Goal: Transaction & Acquisition: Purchase product/service

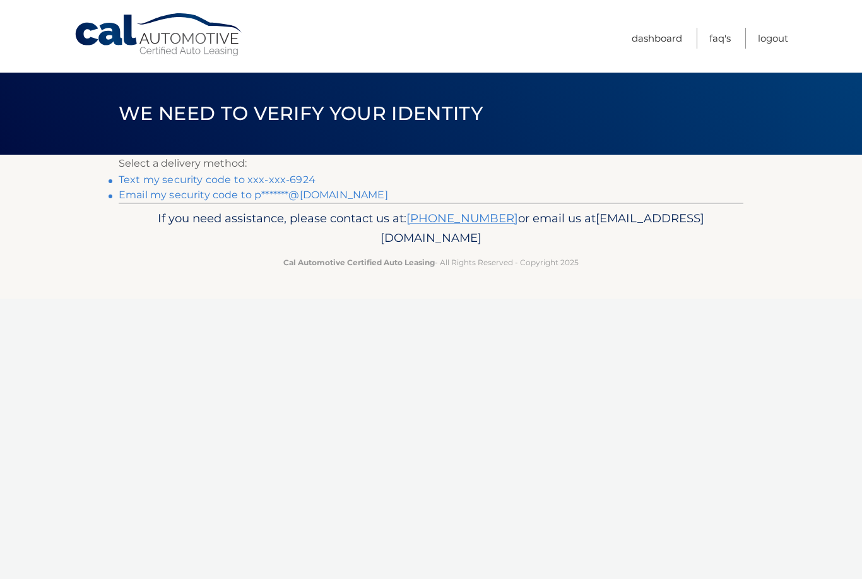
click at [273, 179] on link "Text my security code to xxx-xxx-6924" at bounding box center [217, 180] width 197 height 12
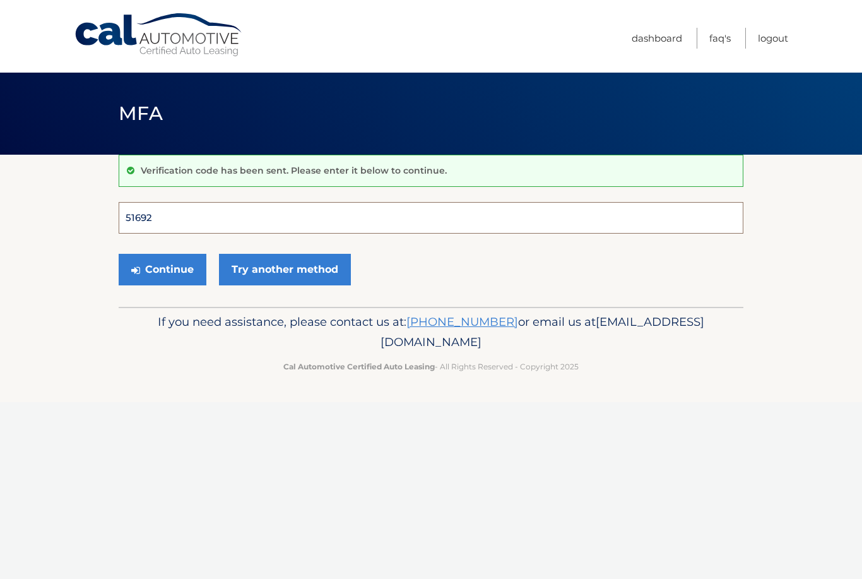
type input "516925"
click at [162, 269] on button "Continue" at bounding box center [163, 270] width 88 height 32
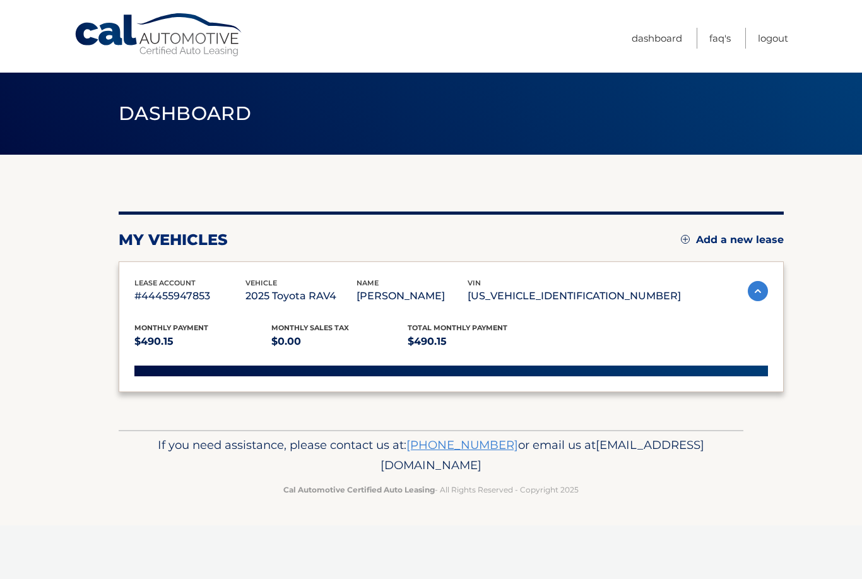
click at [172, 268] on div "lease account #44455947853 vehicle 2025 Toyota RAV4 name PATRICIA DALY vin 2T3G…" at bounding box center [451, 326] width 665 height 131
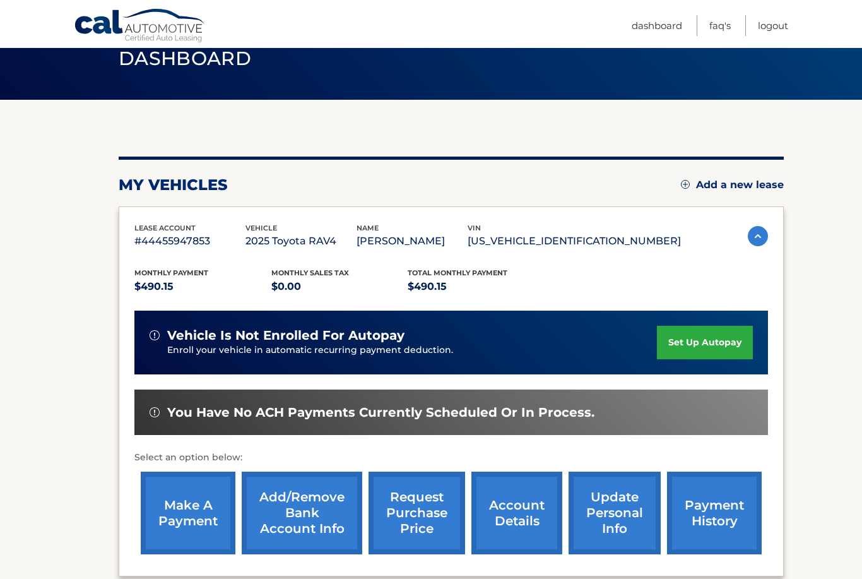
scroll to position [54, 0]
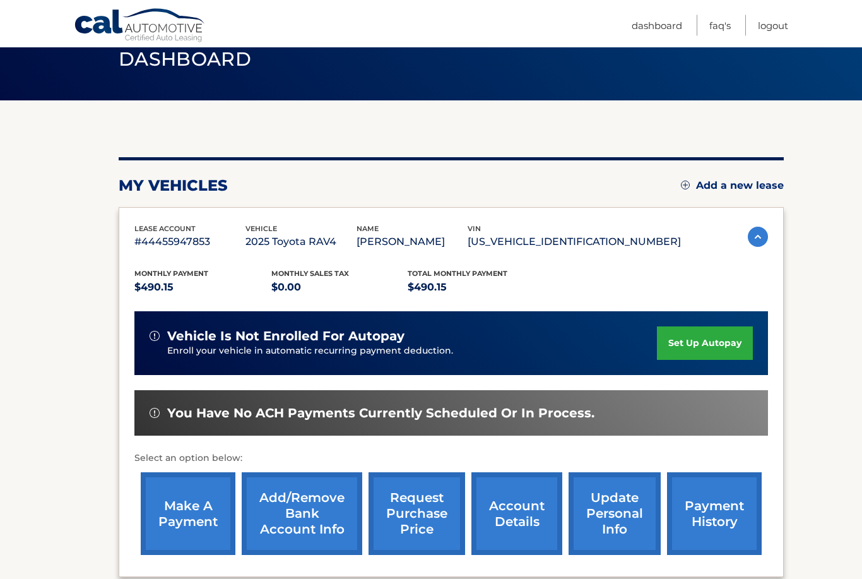
click at [760, 232] on img at bounding box center [758, 237] width 20 height 20
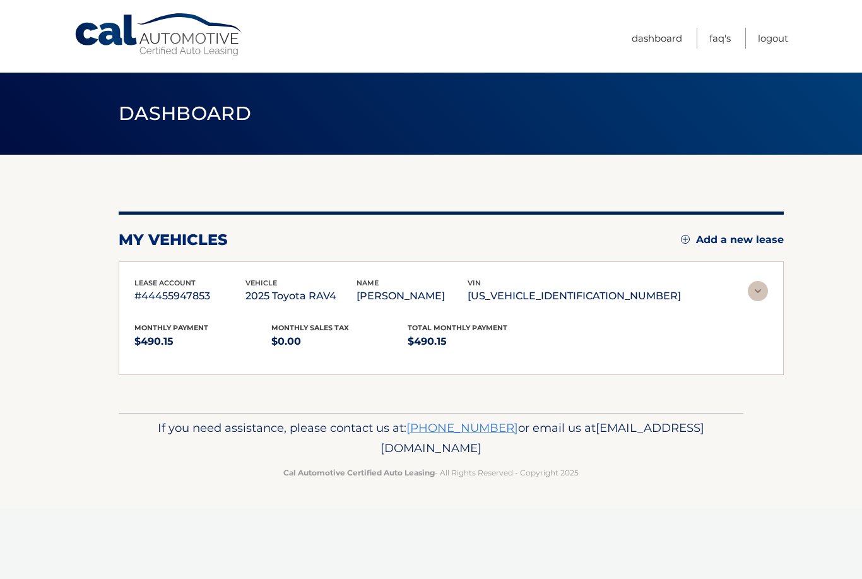
scroll to position [0, 0]
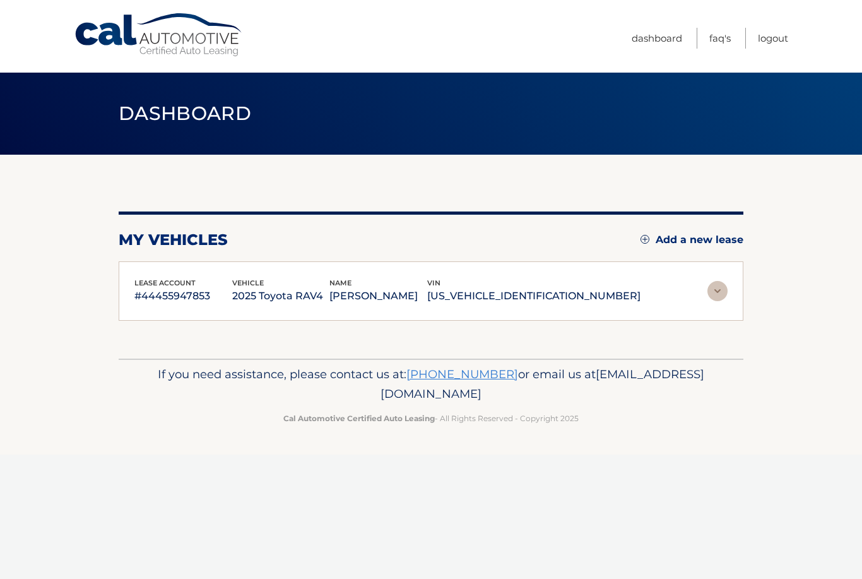
click at [716, 290] on img at bounding box center [717, 291] width 20 height 20
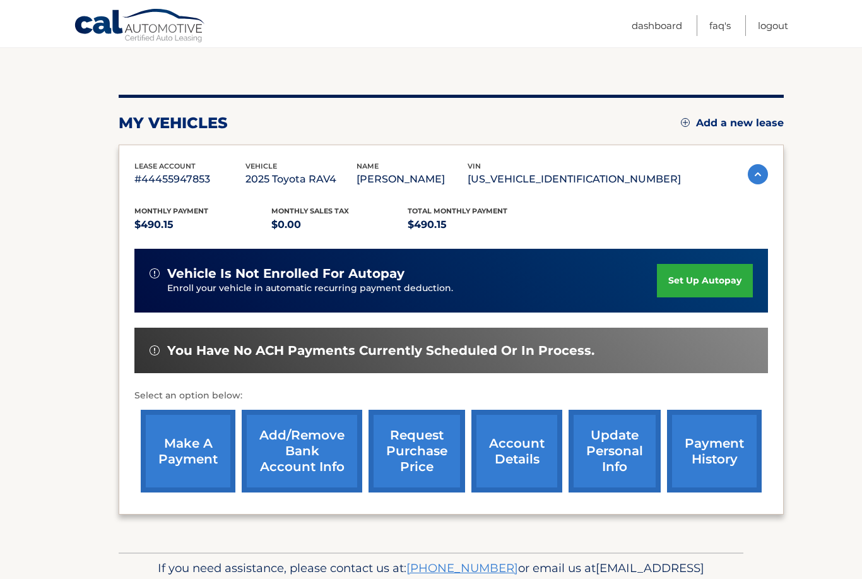
scroll to position [143, 0]
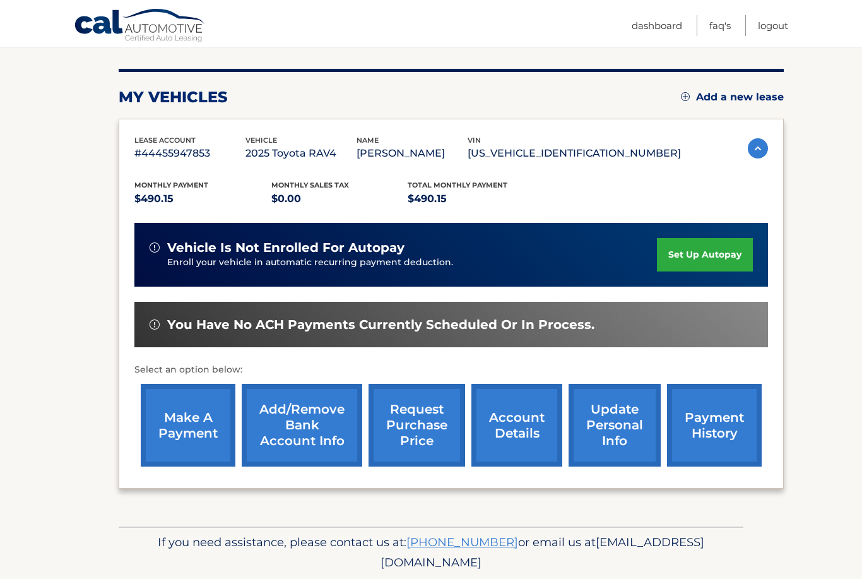
click at [713, 416] on link "payment history" at bounding box center [714, 425] width 95 height 83
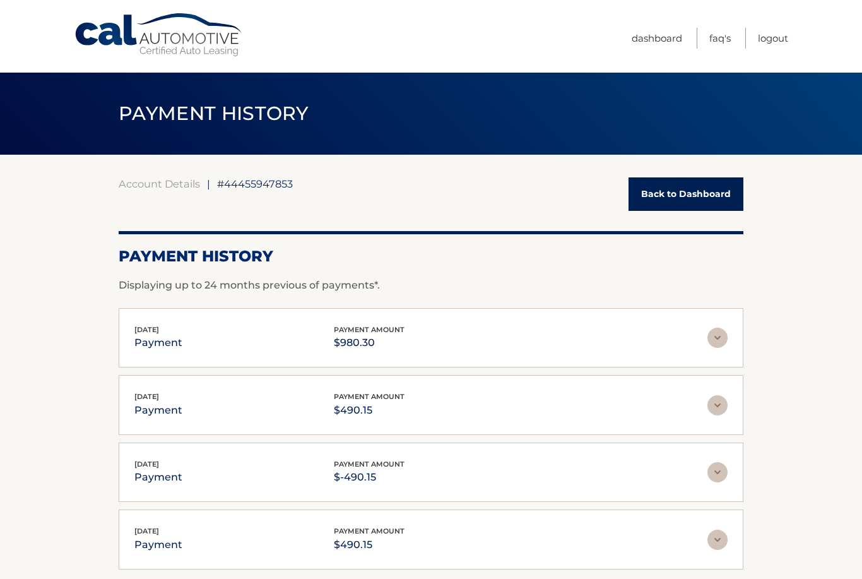
click at [703, 183] on link "Back to Dashboard" at bounding box center [685, 193] width 115 height 33
click at [678, 191] on link "Back to Dashboard" at bounding box center [685, 193] width 115 height 33
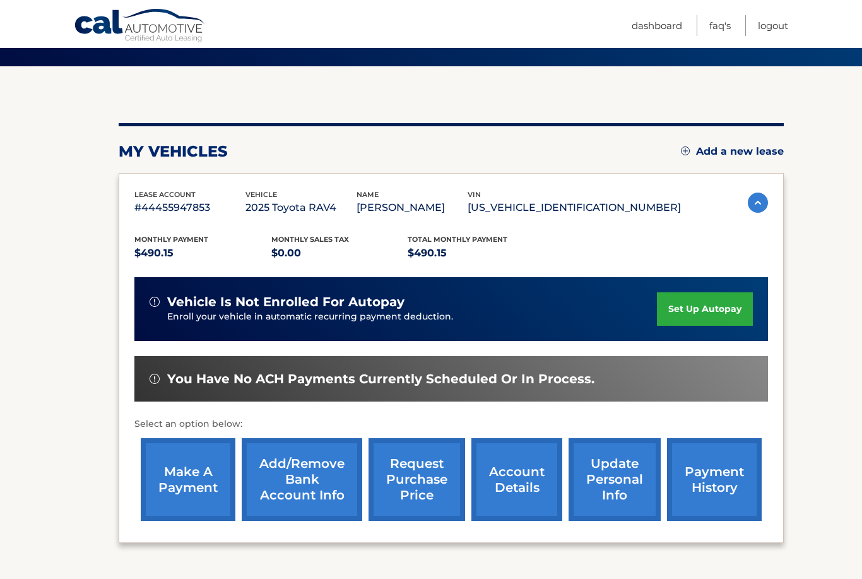
scroll to position [143, 0]
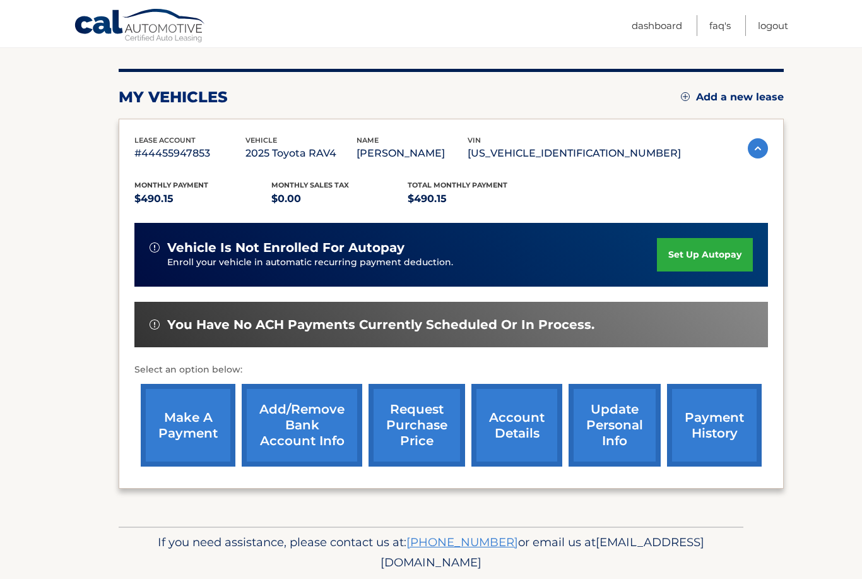
click at [519, 423] on link "account details" at bounding box center [516, 425] width 91 height 83
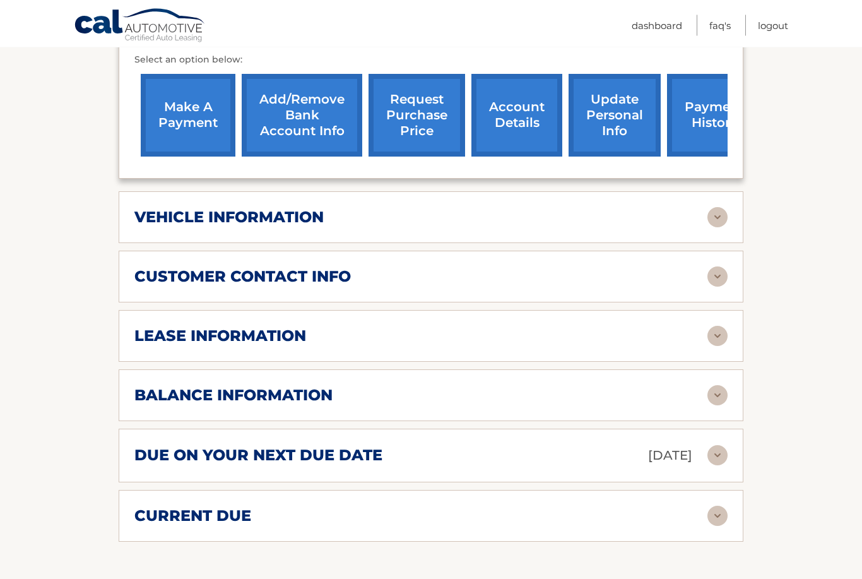
scroll to position [471, 0]
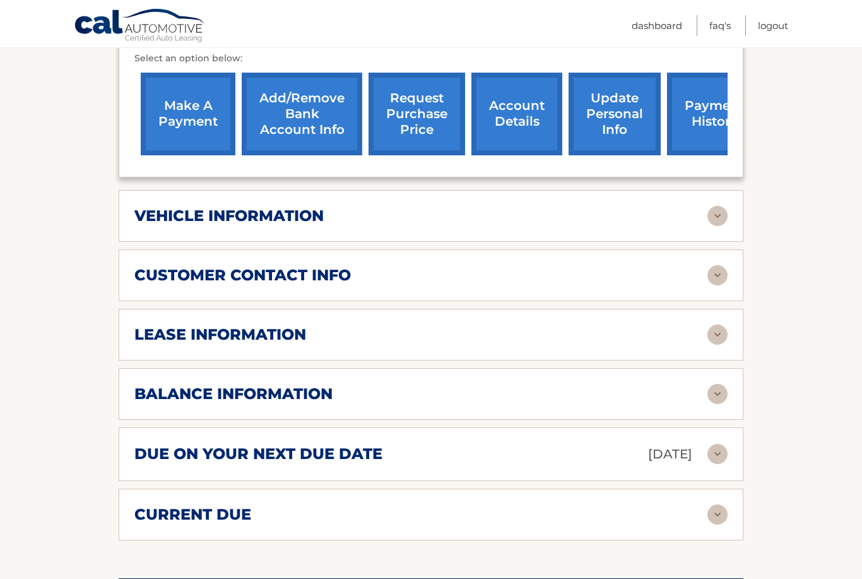
click at [712, 453] on img at bounding box center [717, 454] width 20 height 20
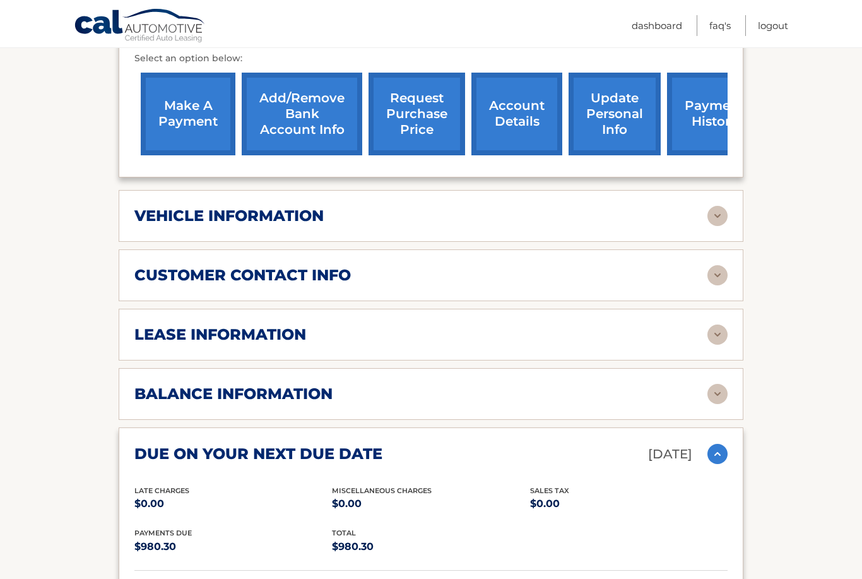
click at [716, 339] on img at bounding box center [717, 334] width 20 height 20
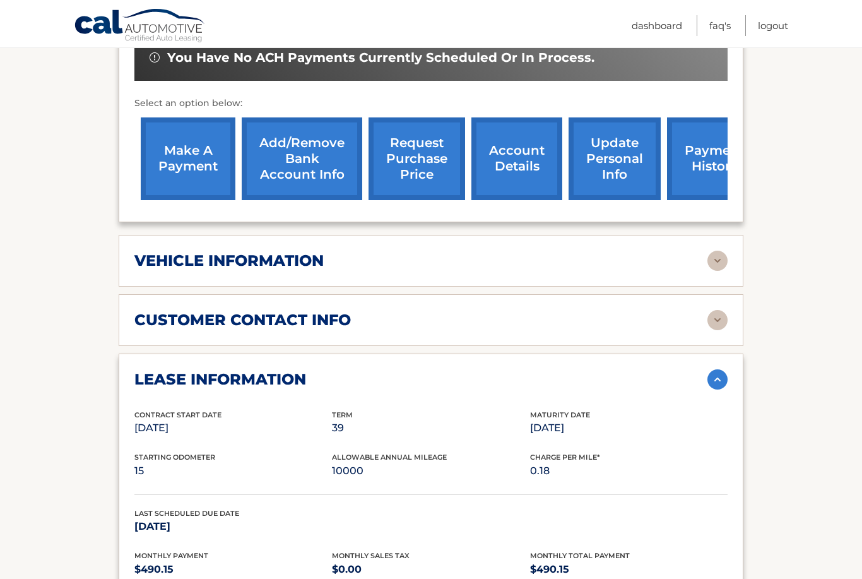
scroll to position [425, 0]
click at [178, 148] on link "make a payment" at bounding box center [188, 159] width 95 height 83
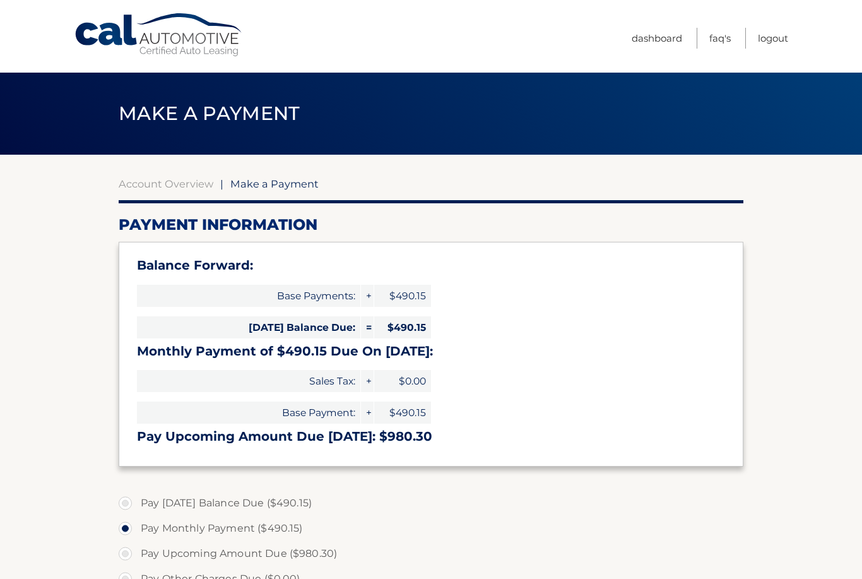
select select "NDM1YmQ2NDgtMzlkMC00MzZkLTg0MTktNjZlMDQ1YTZiNThm"
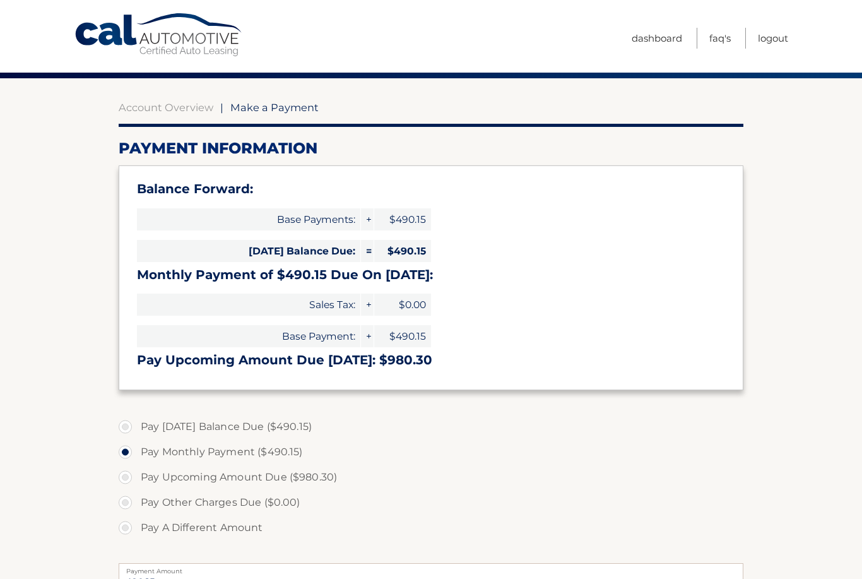
scroll to position [90, 0]
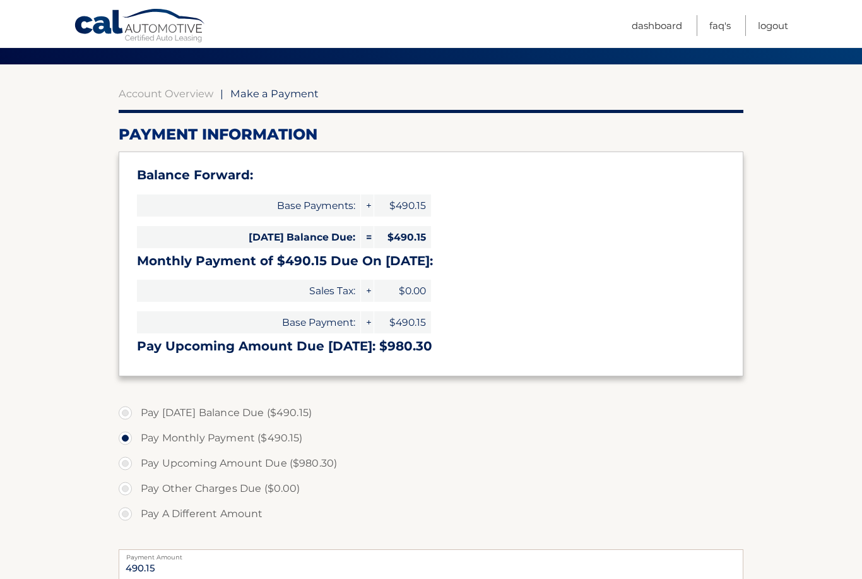
click at [124, 411] on label "Pay [DATE] Balance Due ($490.15)" at bounding box center [431, 412] width 625 height 25
click at [124, 411] on input "Pay [DATE] Balance Due ($490.15)" at bounding box center [130, 410] width 13 height 20
radio input "true"
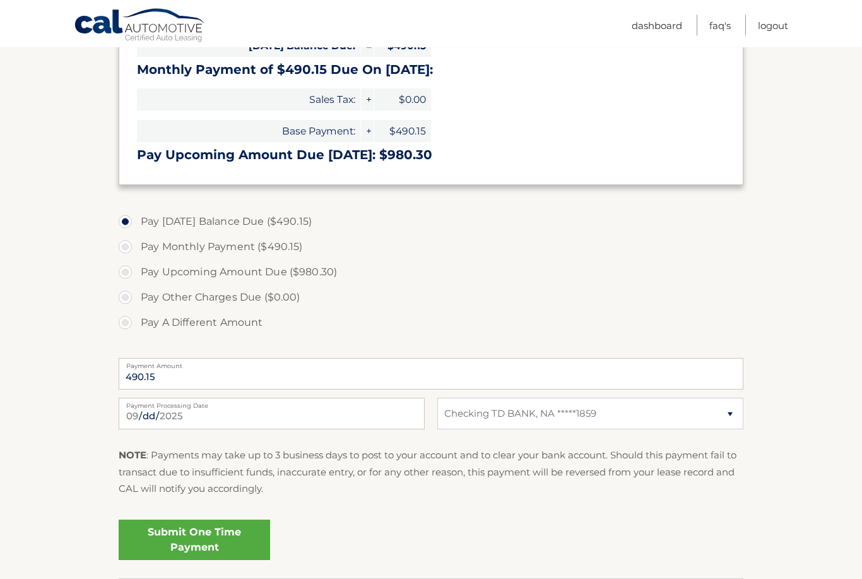
scroll to position [284, 0]
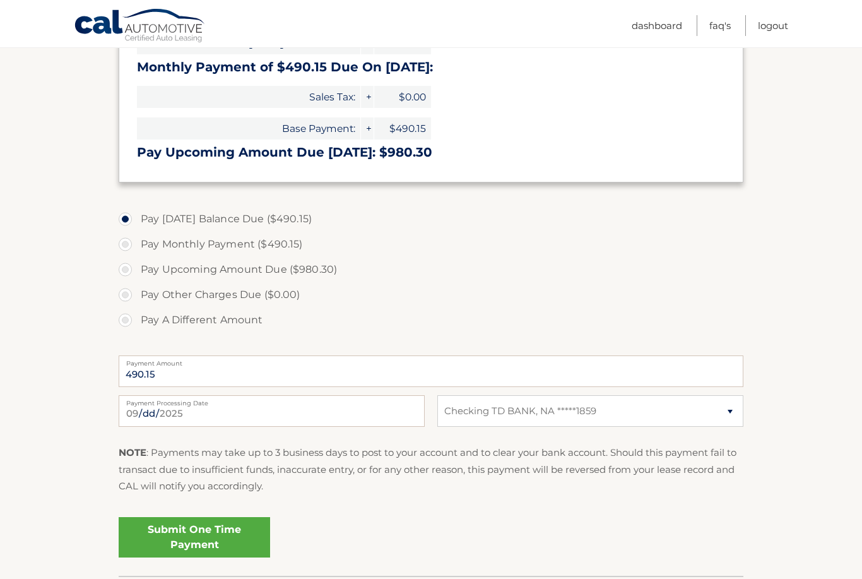
click at [217, 533] on link "Submit One Time Payment" at bounding box center [194, 537] width 151 height 40
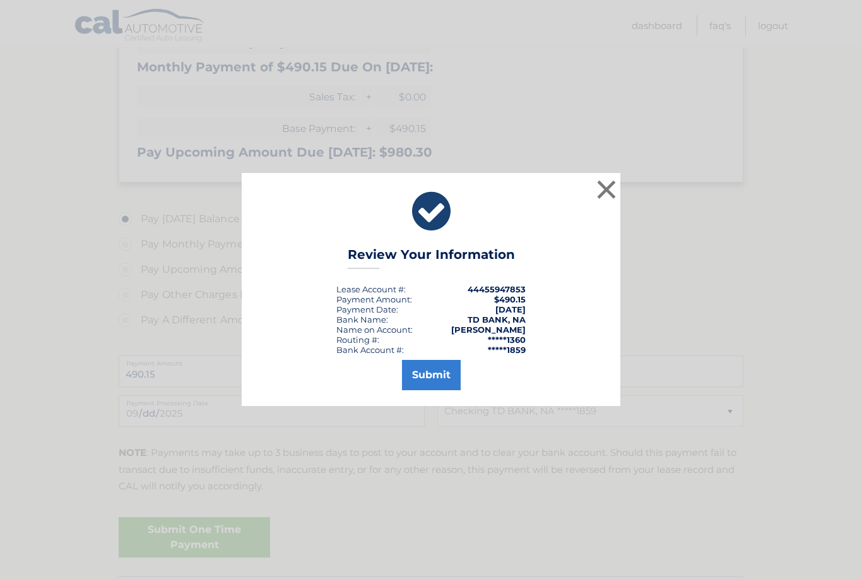
click at [435, 390] on button "Submit" at bounding box center [431, 375] width 59 height 30
